Goal: Task Accomplishment & Management: Manage account settings

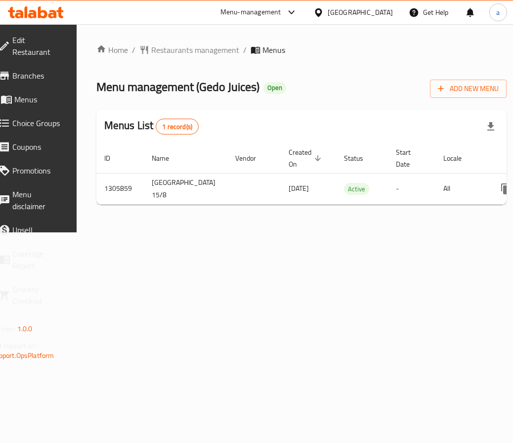
drag, startPoint x: 280, startPoint y: 211, endPoint x: 377, endPoint y: 209, distance: 97.4
click at [377, 209] on div "Home / Restaurants management / Menus Menu management ( Gedo Juices ) Open Add …" at bounding box center [301, 128] width 411 height 169
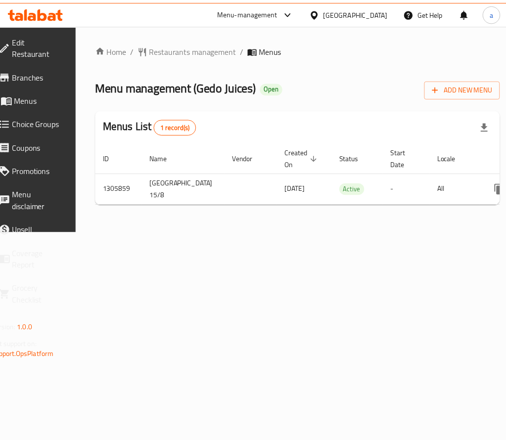
scroll to position [0, 103]
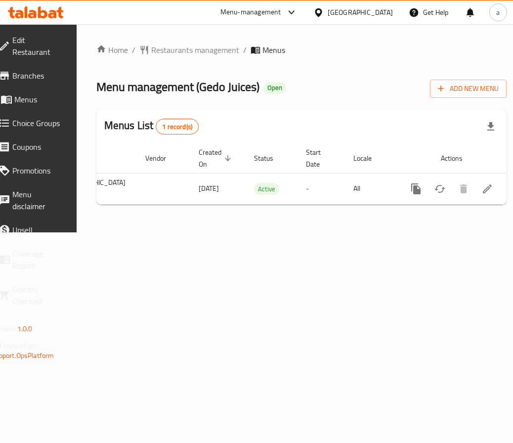
click at [461, 232] on div "Home / Restaurants management / Menus Menu management ( Gedo Juices ) Open Add …" at bounding box center [302, 128] width 450 height 208
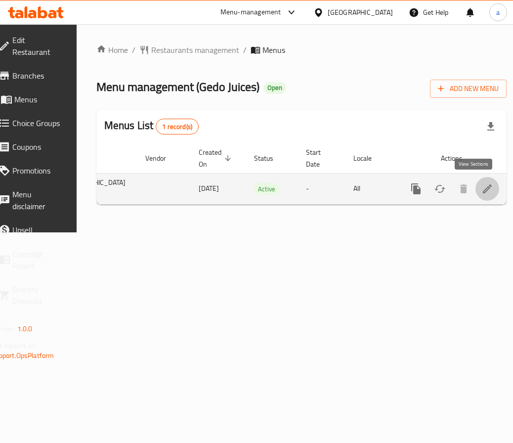
click at [483, 186] on icon "enhanced table" at bounding box center [487, 188] width 9 height 9
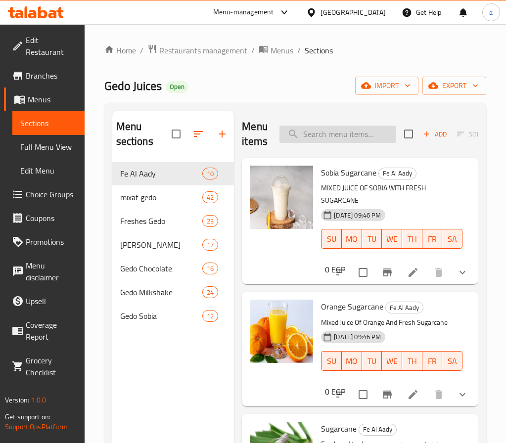
click at [315, 140] on input "search" at bounding box center [337, 134] width 117 height 17
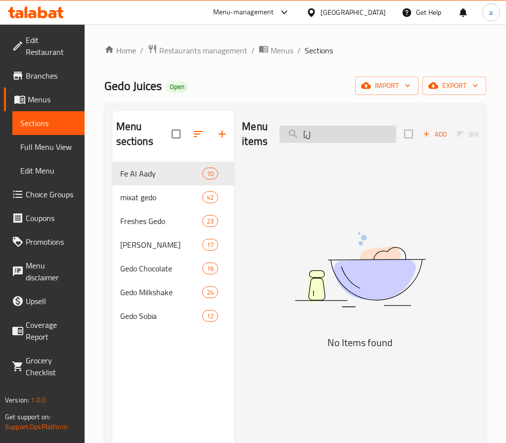
type input "["
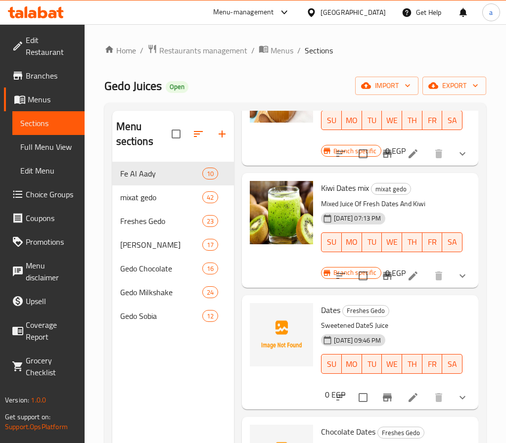
scroll to position [742, 0]
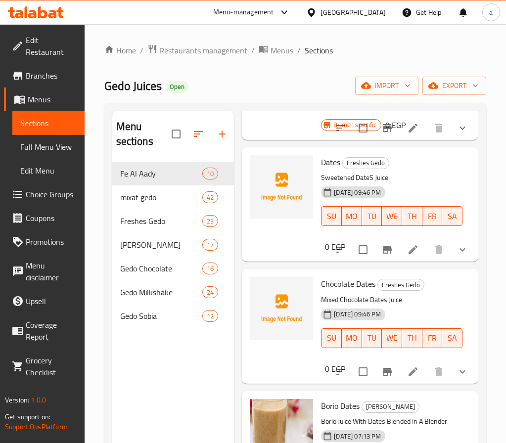
drag, startPoint x: 311, startPoint y: 130, endPoint x: 323, endPoint y: 137, distance: 13.6
click at [312, 131] on div at bounding box center [281, 82] width 71 height 106
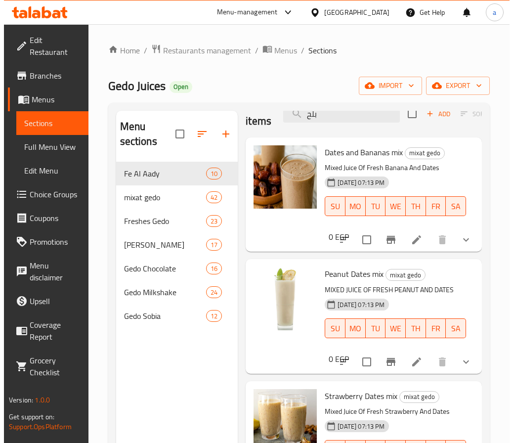
scroll to position [0, 0]
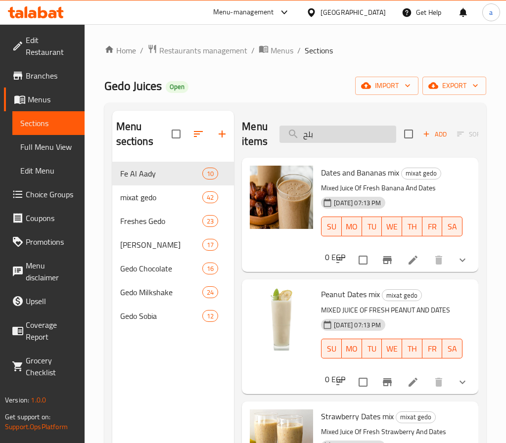
click at [325, 139] on input "بلح" at bounding box center [337, 134] width 117 height 17
paste input "ميكس بلح سوداني"
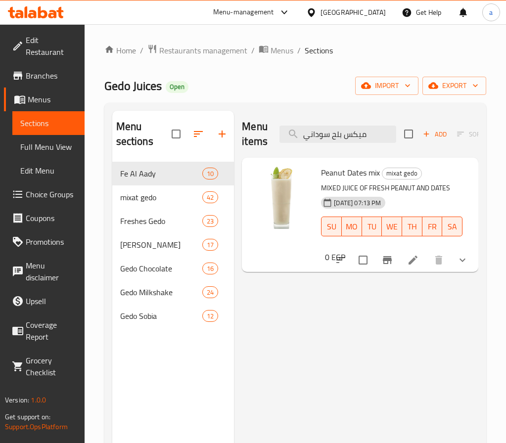
type input "ميكس بلح سوداني"
click at [409, 257] on icon at bounding box center [413, 260] width 12 height 12
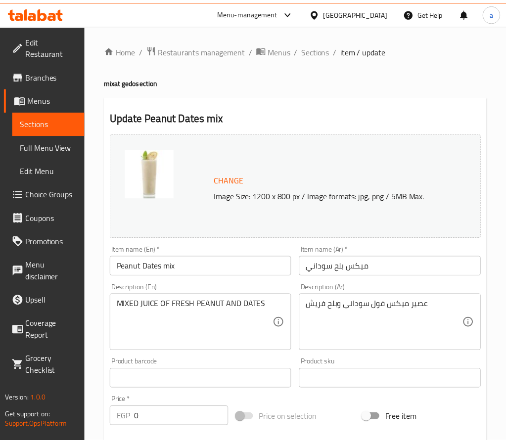
scroll to position [296, 0]
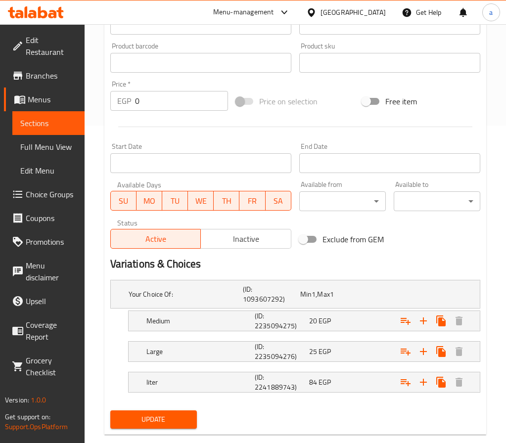
scroll to position [327, 0]
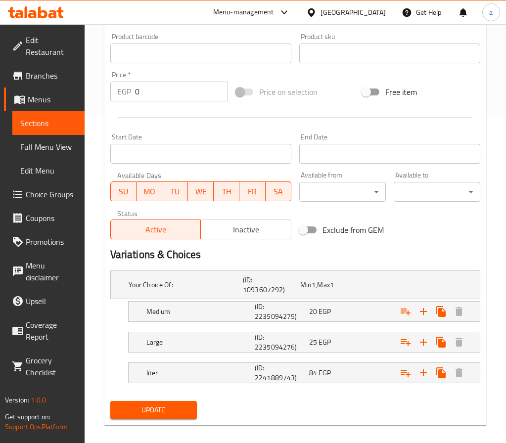
click at [370, 261] on h2 "Variations & Choices" at bounding box center [295, 254] width 370 height 15
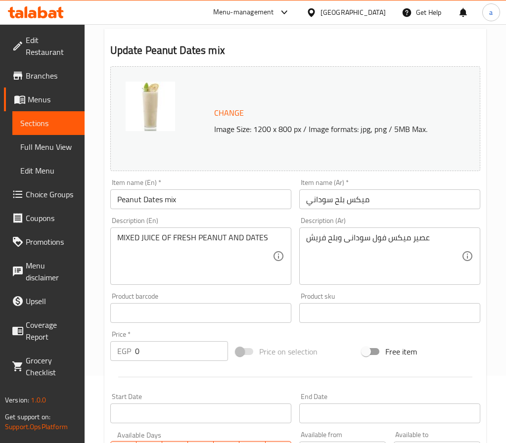
scroll to position [0, 0]
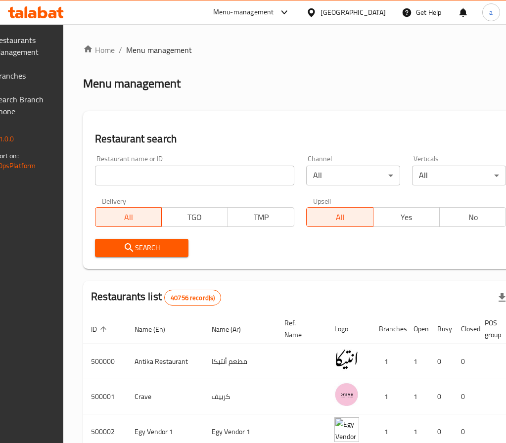
click at [86, 81] on div "Home / Menu management Menu management Restaurant search Restaurant name or ID …" at bounding box center [300, 352] width 475 height 656
click at [53, 79] on link "Branches" at bounding box center [12, 76] width 81 height 24
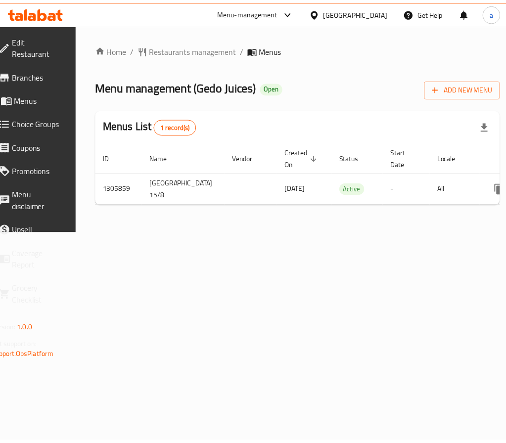
scroll to position [0, 103]
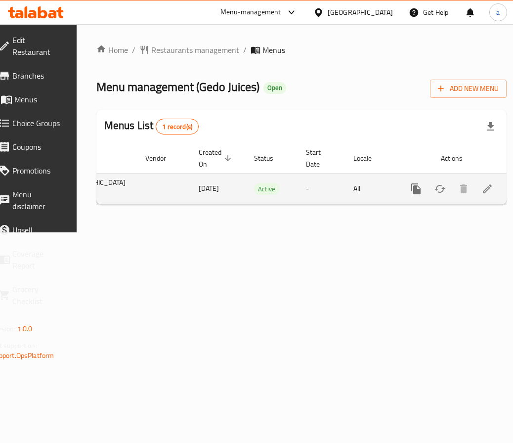
click at [483, 189] on icon "enhanced table" at bounding box center [487, 188] width 9 height 9
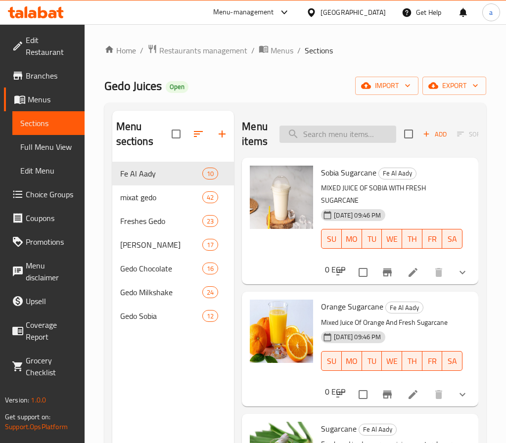
click at [330, 140] on input "search" at bounding box center [337, 134] width 117 height 17
paste input "ميكس بلح حلاوة"
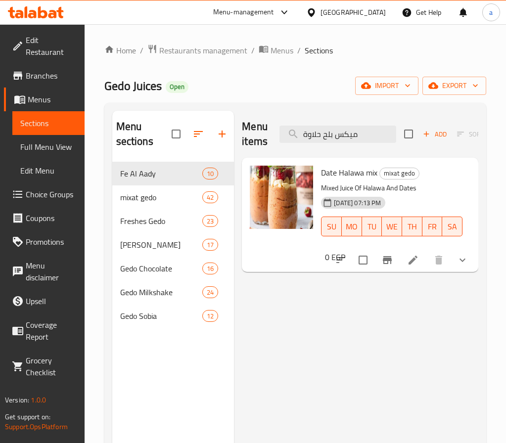
type input "ميكس بلح حلاوة"
click at [413, 258] on icon at bounding box center [413, 260] width 12 height 12
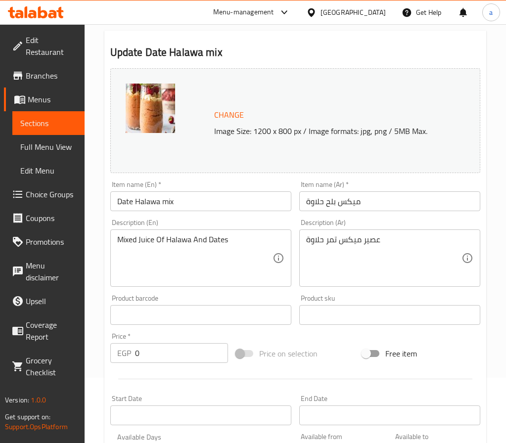
scroll to position [296, 0]
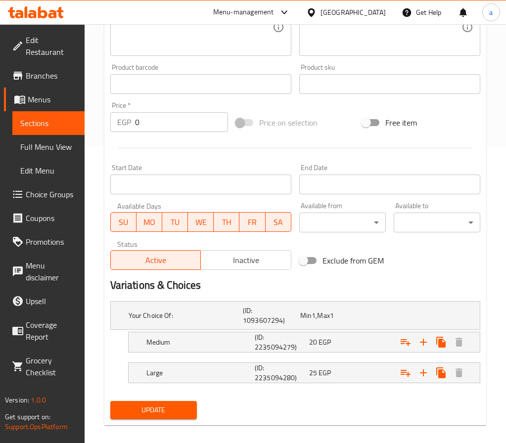
click at [439, 274] on div "Variations & Choices" at bounding box center [295, 285] width 378 height 23
click at [177, 97] on div "Product barcode Product barcode" at bounding box center [200, 79] width 189 height 38
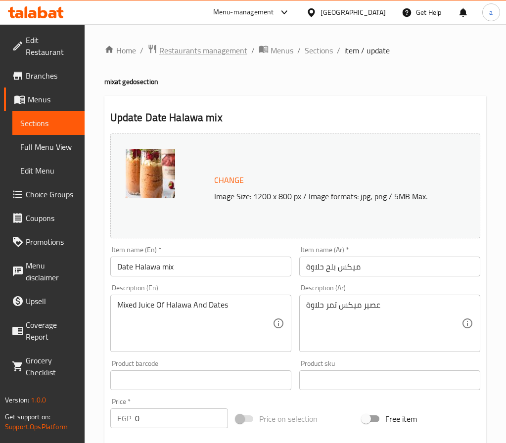
click at [198, 53] on span "Restaurants management" at bounding box center [203, 50] width 88 height 12
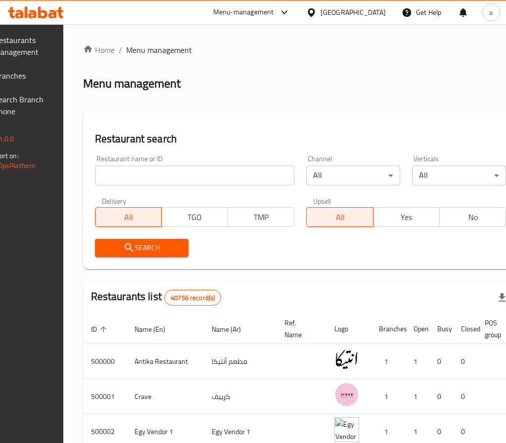
click at [26, 75] on span "Branches" at bounding box center [19, 76] width 51 height 12
